Goal: Task Accomplishment & Management: Manage account settings

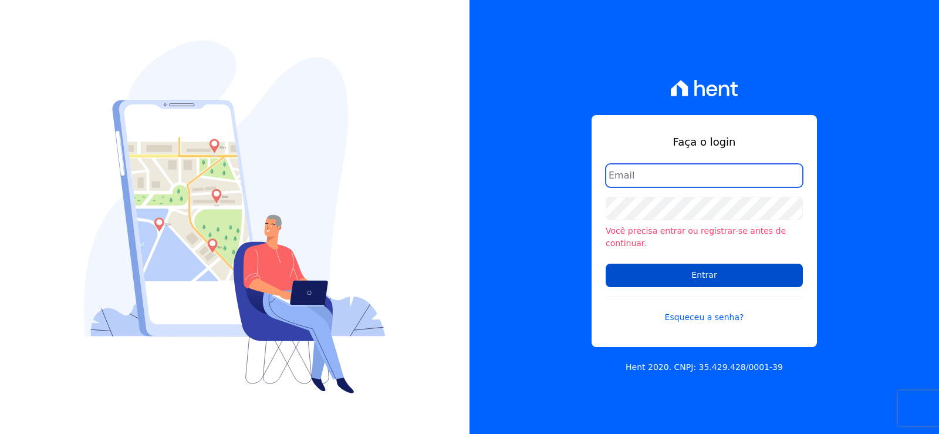
type input "[EMAIL_ADDRESS][DOMAIN_NAME]"
click at [726, 264] on input "Entrar" at bounding box center [704, 275] width 197 height 23
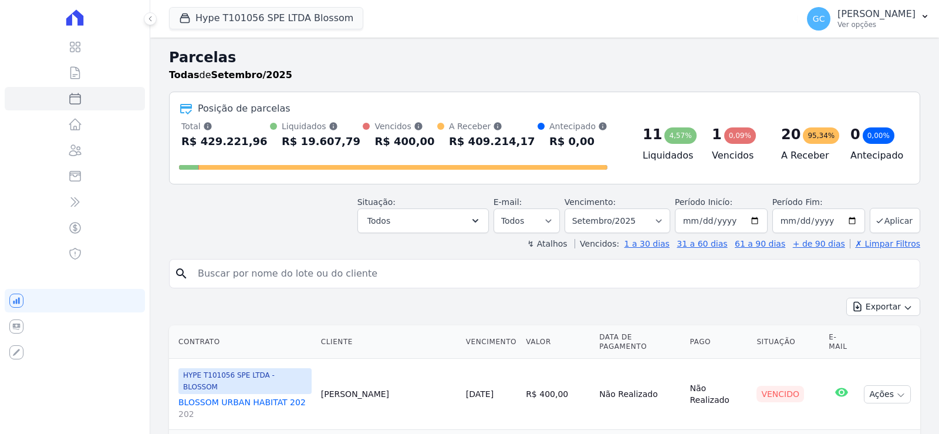
select select
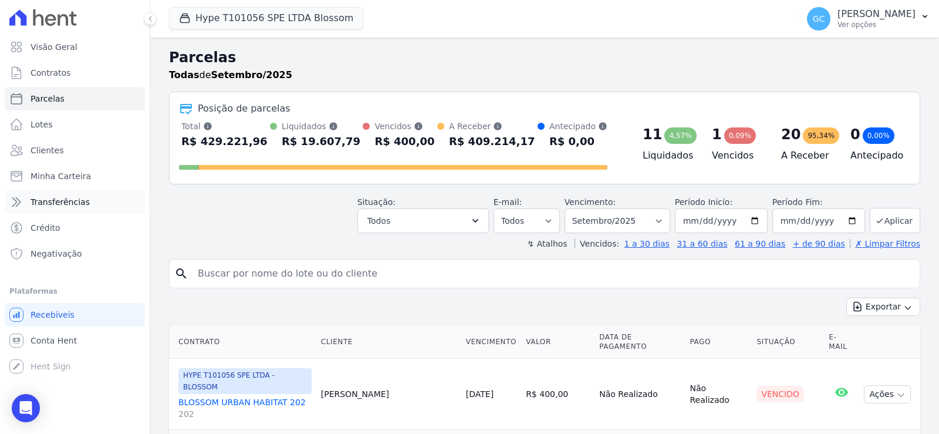
click at [68, 200] on span "Transferências" at bounding box center [60, 202] width 59 height 12
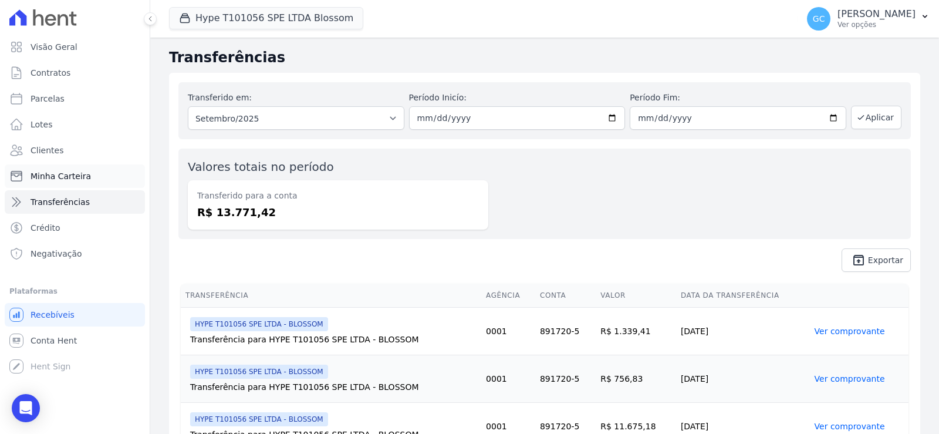
click at [55, 174] on span "Minha Carteira" at bounding box center [61, 176] width 60 height 12
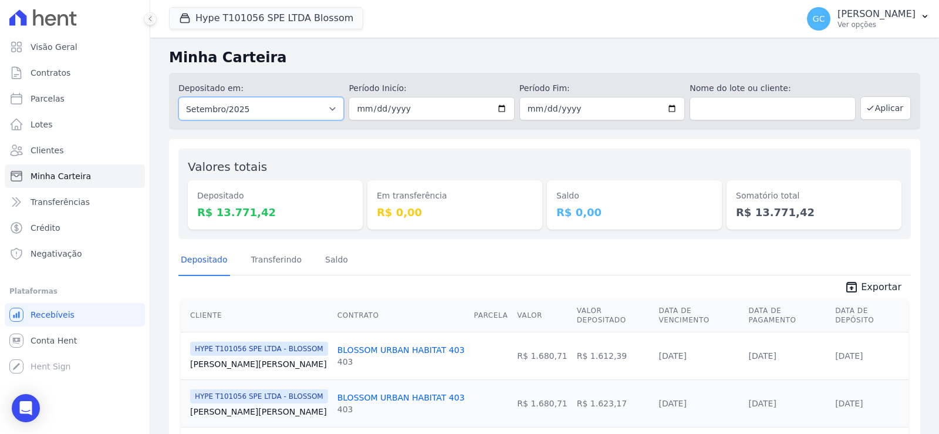
click at [311, 115] on select "Todos os meses Abril/2025 Maio/2025 Junho/2025 Julho/2025 Agosto/2025 Setembro/…" at bounding box center [261, 108] width 166 height 23
select select "08/2025"
click at [178, 97] on select "Todos os meses Abril/2025 Maio/2025 Junho/2025 Julho/2025 Agosto/2025 Setembro/…" at bounding box center [261, 108] width 166 height 23
click at [883, 287] on span "Exportar" at bounding box center [881, 287] width 41 height 14
click at [871, 116] on button "Aplicar" at bounding box center [886, 107] width 50 height 23
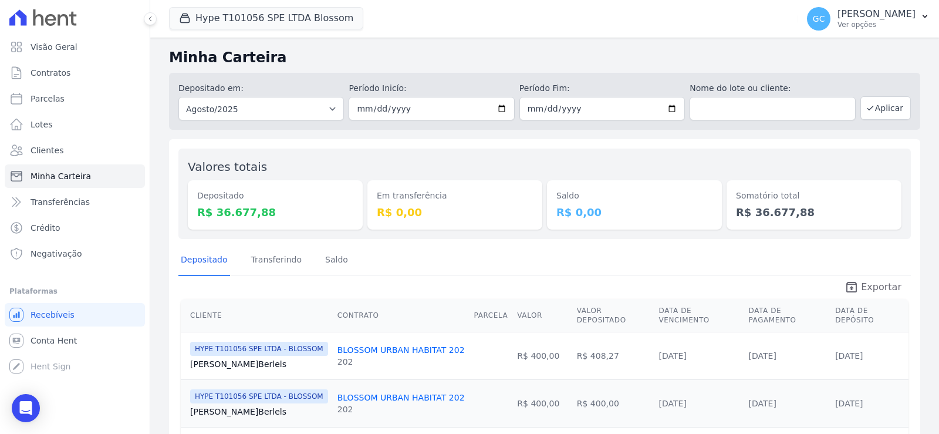
click at [871, 281] on span "Exportar" at bounding box center [881, 287] width 41 height 14
click at [312, 20] on button "Hype T101056 SPE LTDA Blossom" at bounding box center [266, 18] width 194 height 22
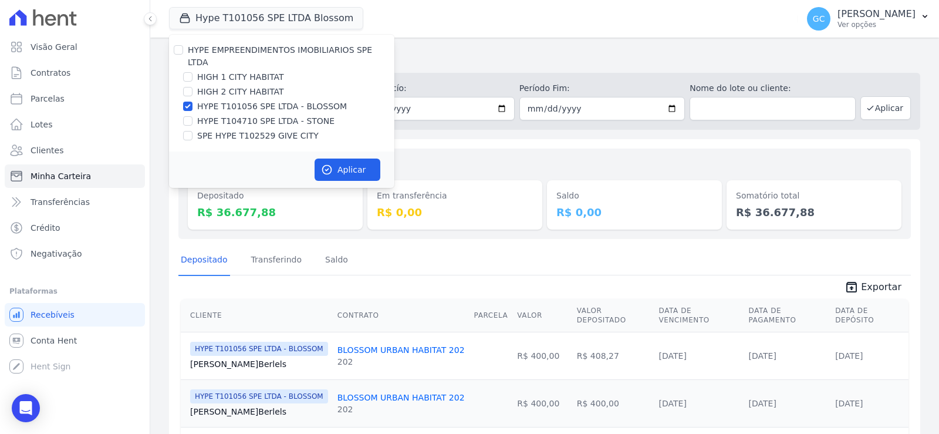
click at [224, 49] on label "HYPE EMPREENDIMENTOS IMOBILIARIOS SPE LTDA" at bounding box center [280, 56] width 184 height 22
click at [183, 49] on input "HYPE EMPREENDIMENTOS IMOBILIARIOS SPE LTDA" at bounding box center [178, 49] width 9 height 9
checkbox input "true"
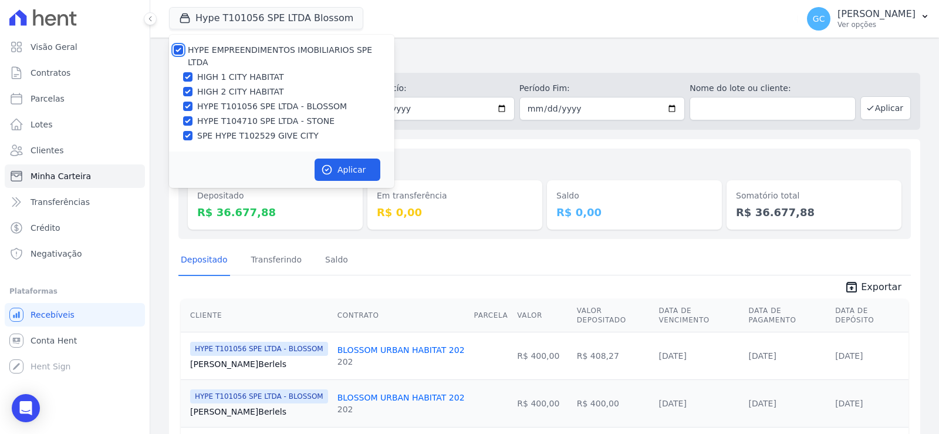
checkbox input "true"
click at [345, 159] on button "Aplicar" at bounding box center [348, 170] width 66 height 22
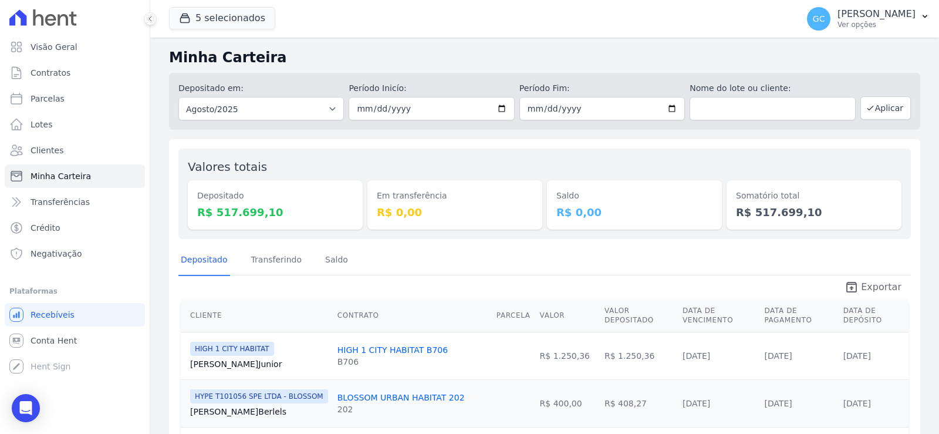
click at [872, 284] on span "Exportar" at bounding box center [881, 287] width 41 height 14
